Goal: Task Accomplishment & Management: Complete application form

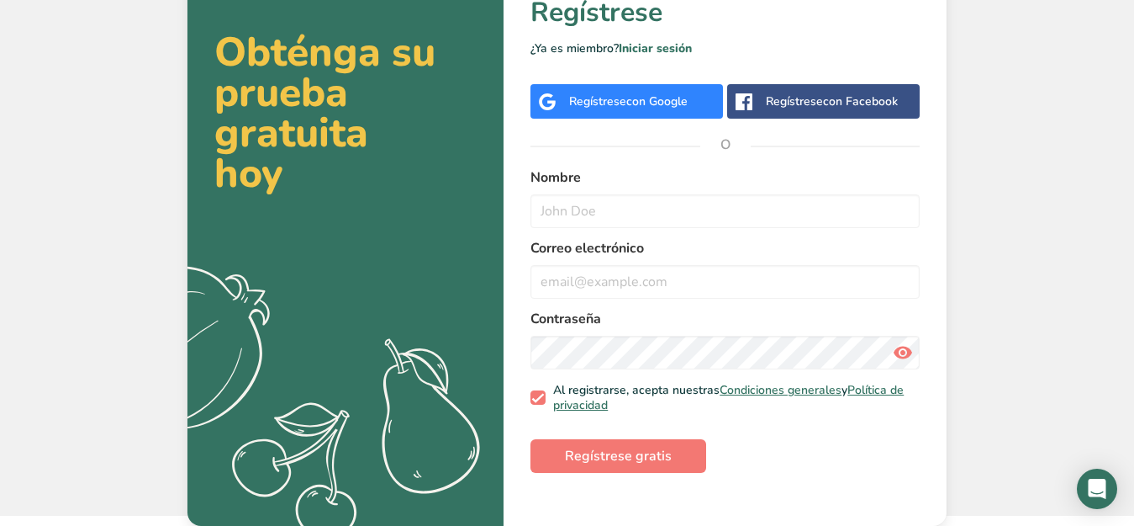
scroll to position [28, 0]
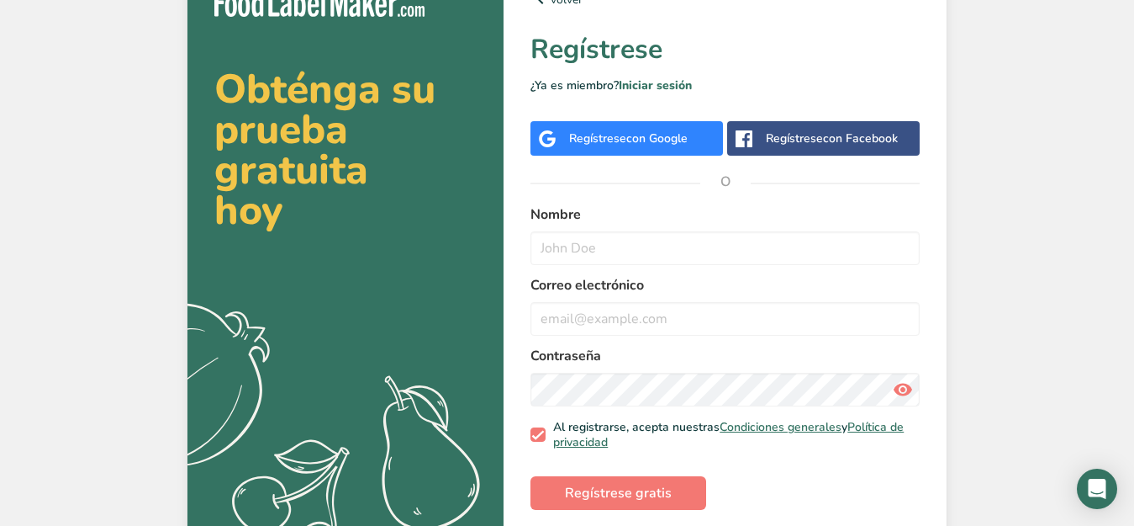
click at [550, 124] on div "Regístrese con Google" at bounding box center [627, 138] width 193 height 34
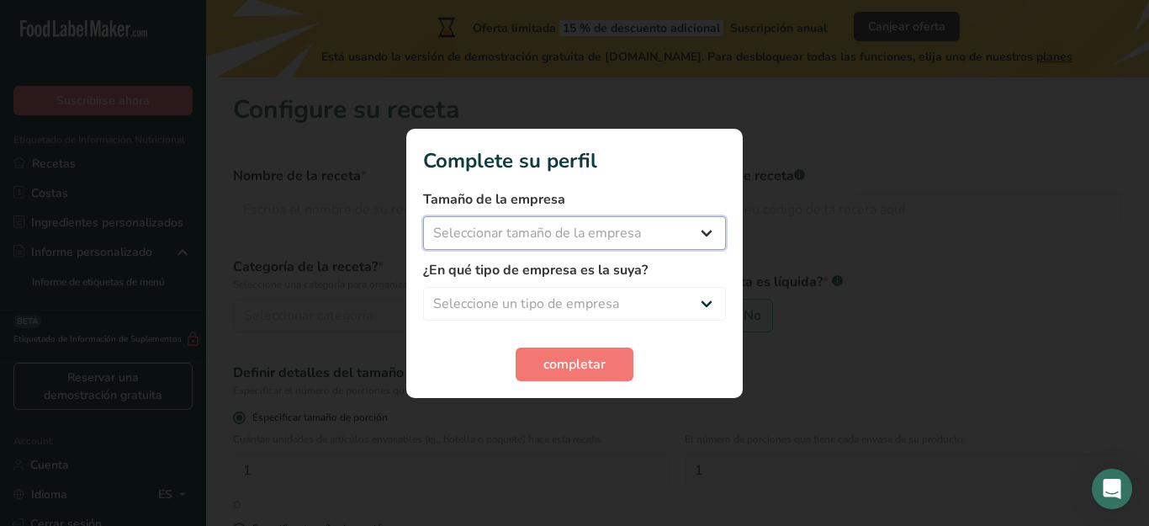
click at [684, 228] on select "Seleccionar tamaño de la empresa Menos de 10 empleados De 10 a 50 empleados De …" at bounding box center [574, 233] width 303 height 34
select select "1"
click at [423, 216] on select "Seleccionar tamaño de la empresa Menos de 10 empleados De 10 a 50 empleados De …" at bounding box center [574, 233] width 303 height 34
click at [634, 302] on select "Seleccione un tipo de empresa Fabricante de alimentos envasados Restaurante y c…" at bounding box center [574, 304] width 303 height 34
select select "1"
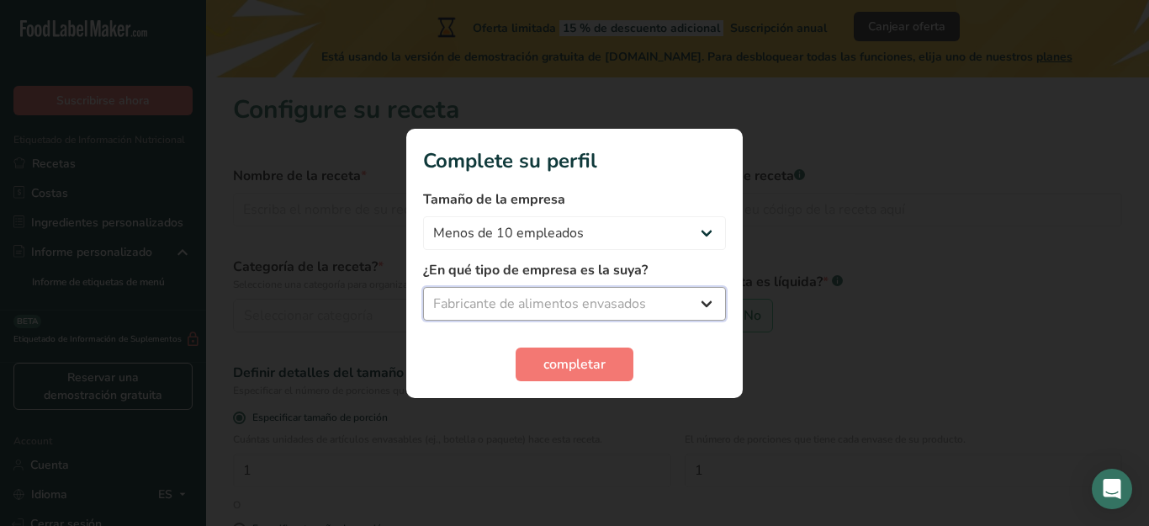
click at [423, 287] on select "Seleccione un tipo de empresa Fabricante de alimentos envasados Restaurante y c…" at bounding box center [574, 304] width 303 height 34
click at [590, 355] on span "completar" at bounding box center [574, 364] width 62 height 20
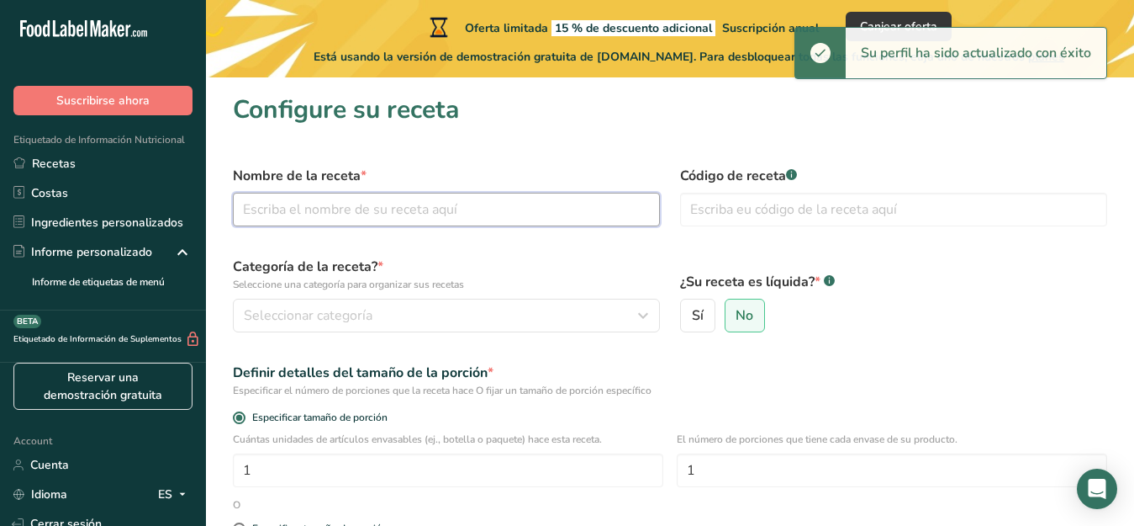
click at [403, 218] on input "text" at bounding box center [446, 210] width 427 height 34
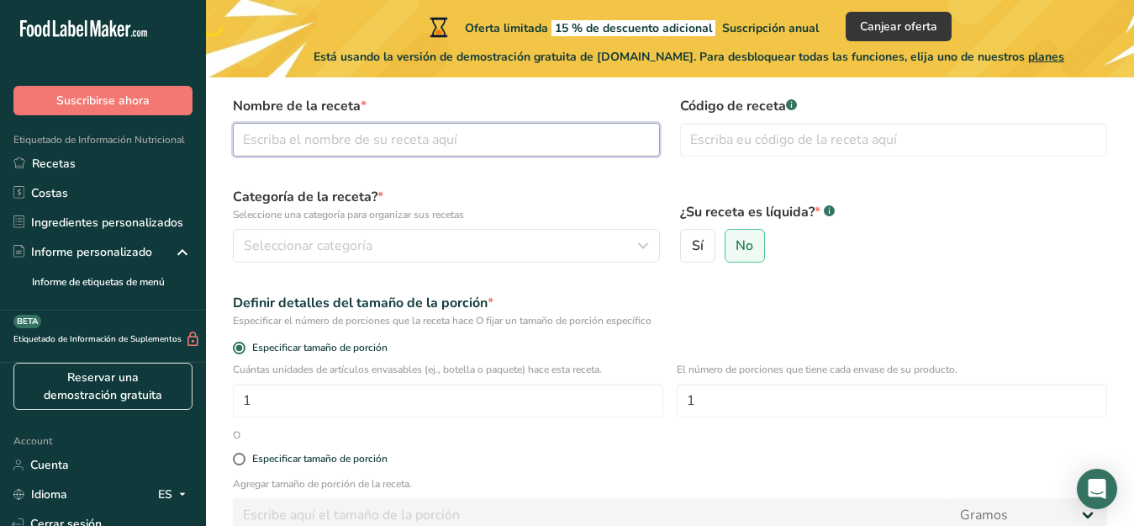
scroll to position [71, 0]
click at [705, 239] on label "Sí" at bounding box center [697, 244] width 35 height 34
click at [692, 239] on input "Sí" at bounding box center [686, 244] width 11 height 11
radio input "true"
radio input "false"
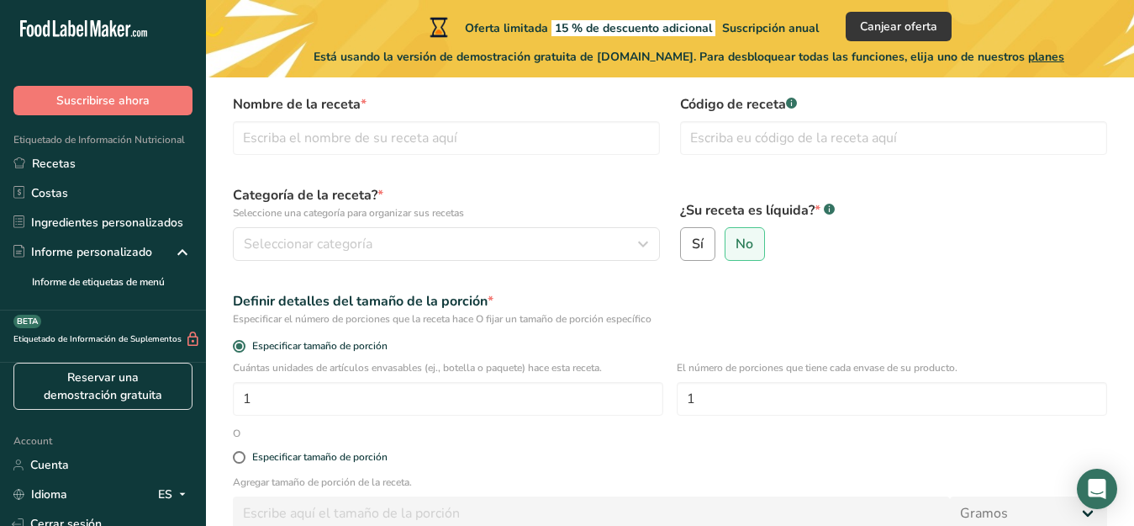
select select "22"
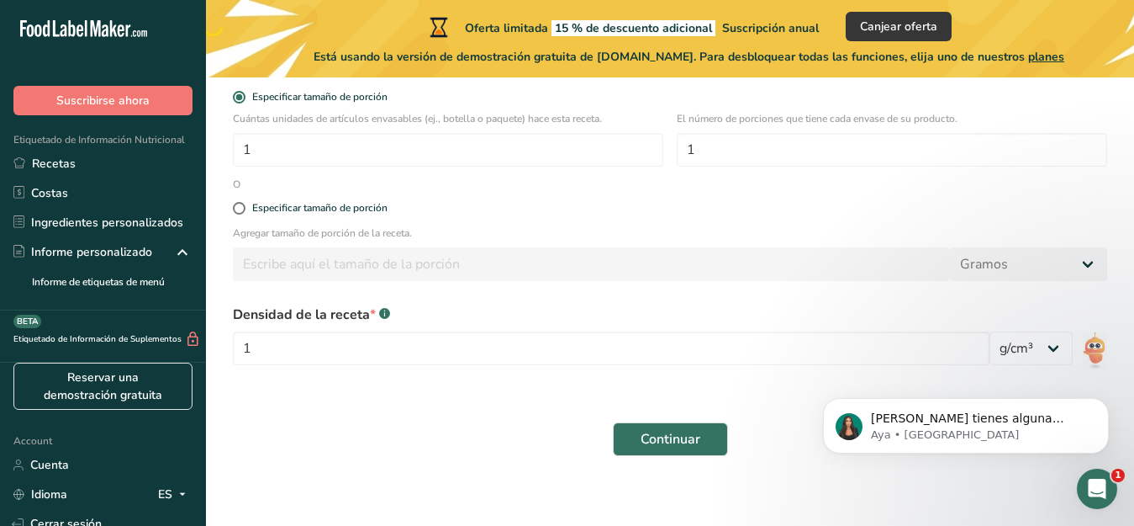
scroll to position [323, 0]
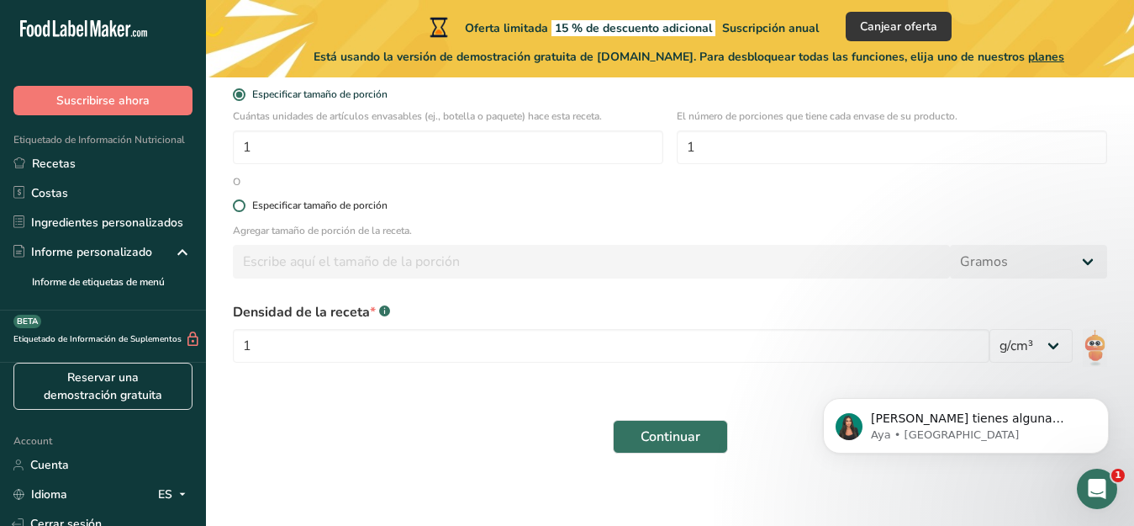
click at [244, 206] on span at bounding box center [239, 205] width 13 height 13
click at [244, 206] on input "Especificar tamaño de porción" at bounding box center [238, 205] width 11 height 11
radio input "true"
radio input "false"
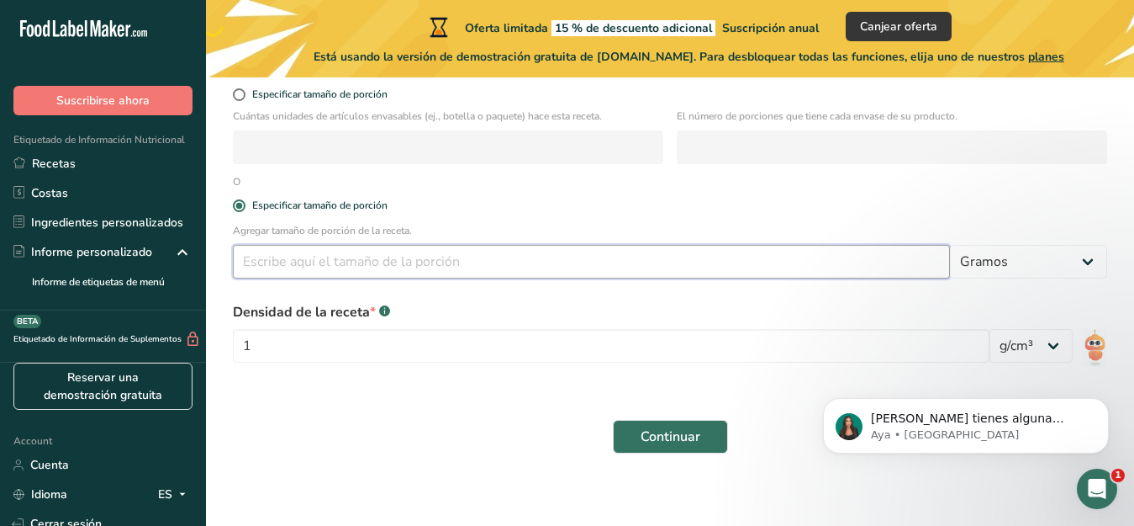
click at [330, 252] on input "number" at bounding box center [591, 262] width 717 height 34
type input "100"
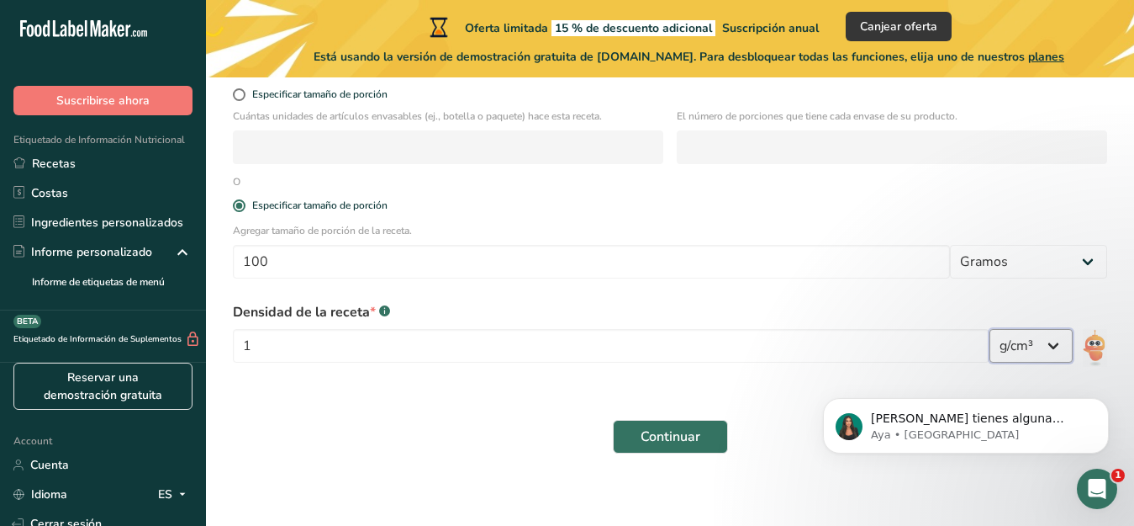
click at [1064, 341] on select "lb/pie³ g/cm³" at bounding box center [1031, 346] width 83 height 34
click at [1063, 341] on select "lb/pie³ g/cm³" at bounding box center [1031, 346] width 83 height 34
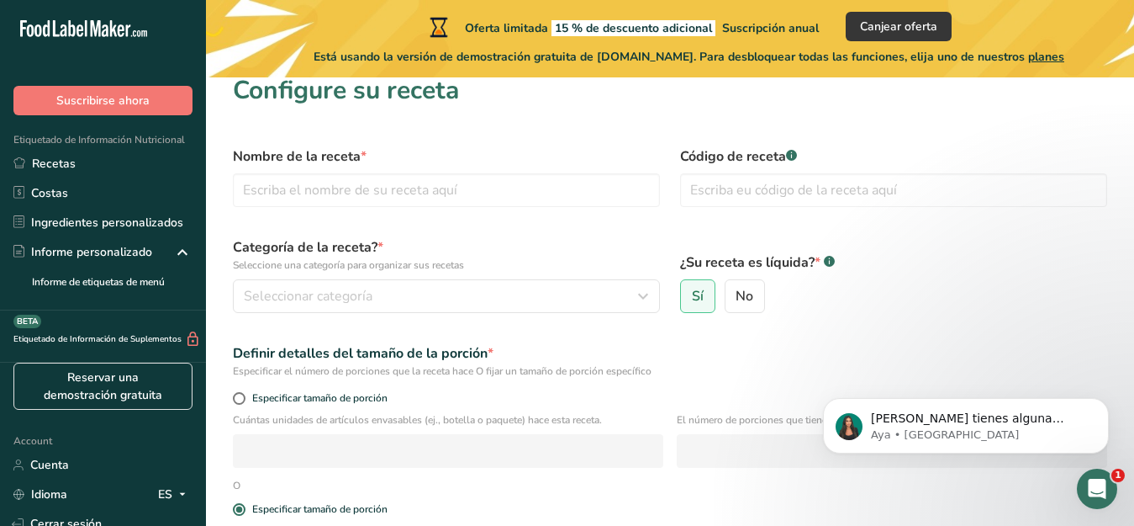
scroll to position [0, 0]
